Goal: Transaction & Acquisition: Purchase product/service

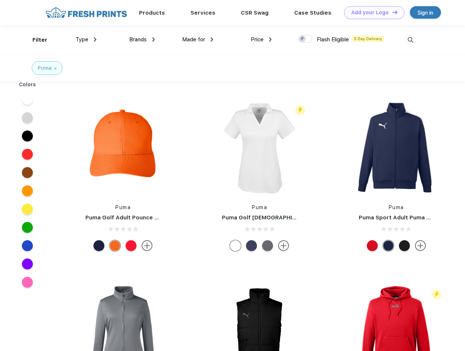
scroll to position [0, 0]
click at [372, 12] on link "Add your Logo Design Tool" at bounding box center [375, 12] width 60 height 13
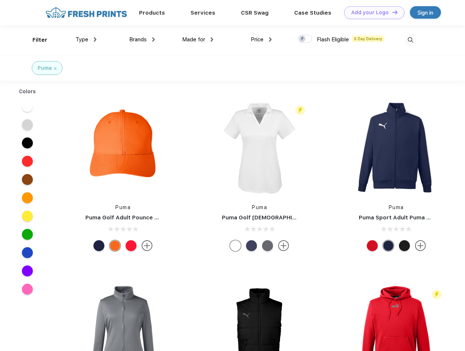
click at [0, 0] on div "Design Tool" at bounding box center [0, 0] width 0 height 0
click at [392, 12] on link "Add your Logo Design Tool" at bounding box center [375, 12] width 60 height 13
click at [35, 40] on div "Filter" at bounding box center [40, 40] width 15 height 8
click at [86, 39] on span "Type" at bounding box center [82, 39] width 13 height 7
click at [142, 39] on span "Brands" at bounding box center [138, 39] width 18 height 7
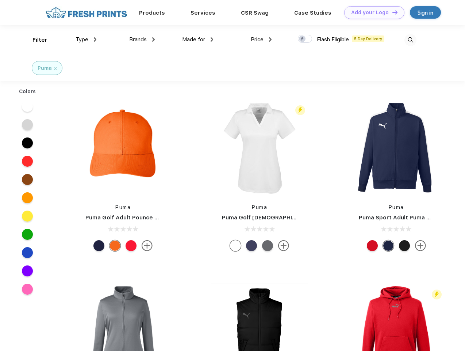
click at [198, 39] on span "Made for" at bounding box center [193, 39] width 23 height 7
click at [262, 39] on span "Price" at bounding box center [257, 39] width 13 height 7
click at [305, 39] on div at bounding box center [305, 39] width 14 height 8
click at [303, 39] on input "checkbox" at bounding box center [300, 36] width 5 height 5
click at [411, 40] on img at bounding box center [411, 40] width 12 height 12
